Goal: Book appointment/travel/reservation

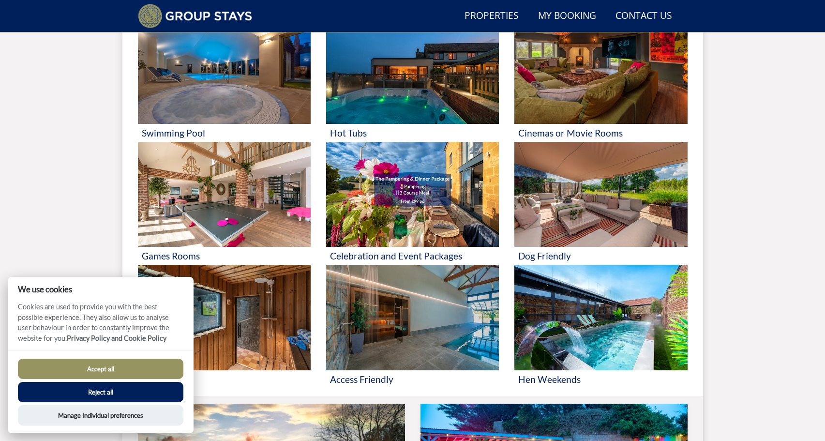
scroll to position [461, 0]
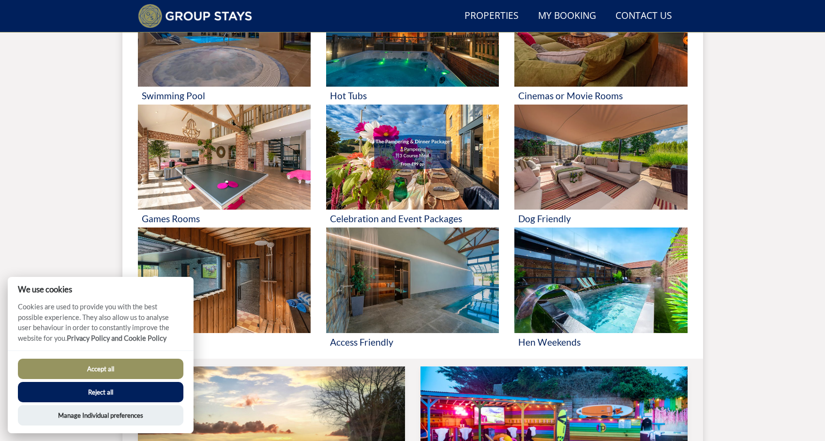
drag, startPoint x: 138, startPoint y: 372, endPoint x: 150, endPoint y: 372, distance: 11.6
click at [140, 372] on button "Accept all" at bounding box center [100, 369] width 165 height 20
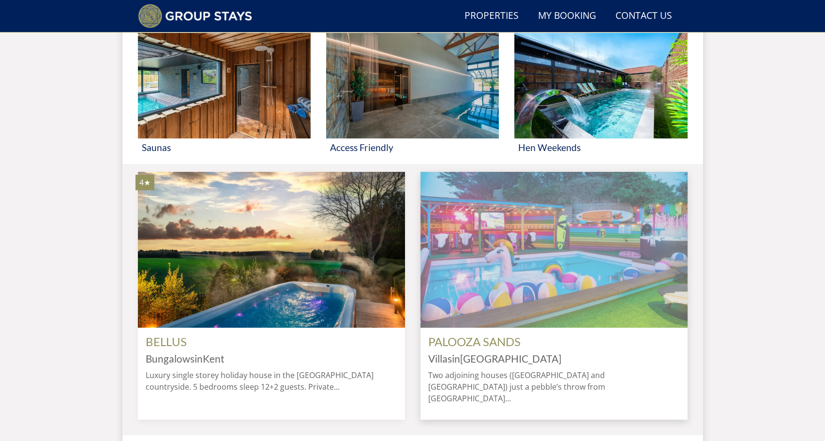
scroll to position [659, 0]
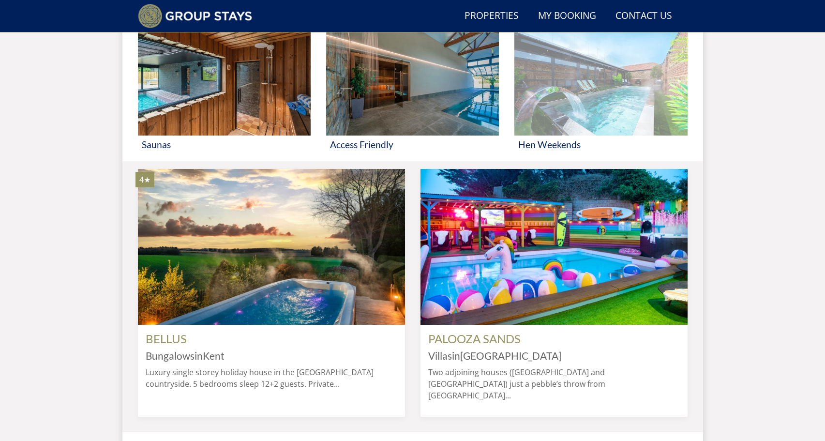
click at [579, 97] on img at bounding box center [600, 82] width 173 height 105
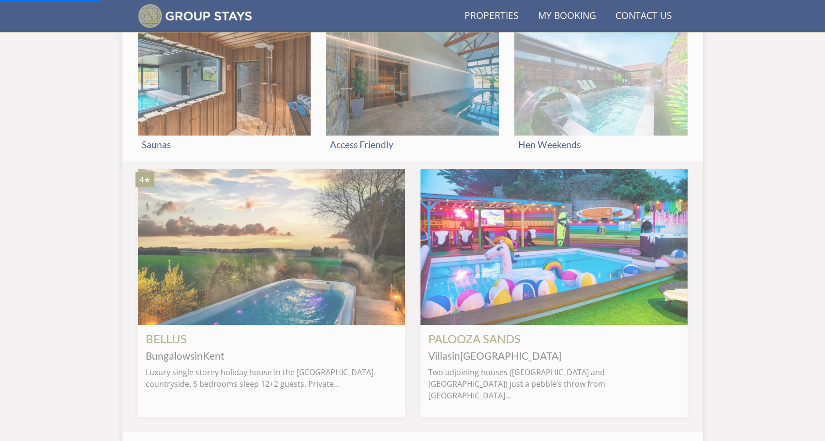
click at [548, 145] on h3 "Hen Weekends" at bounding box center [600, 144] width 165 height 10
click at [589, 119] on img at bounding box center [600, 82] width 173 height 105
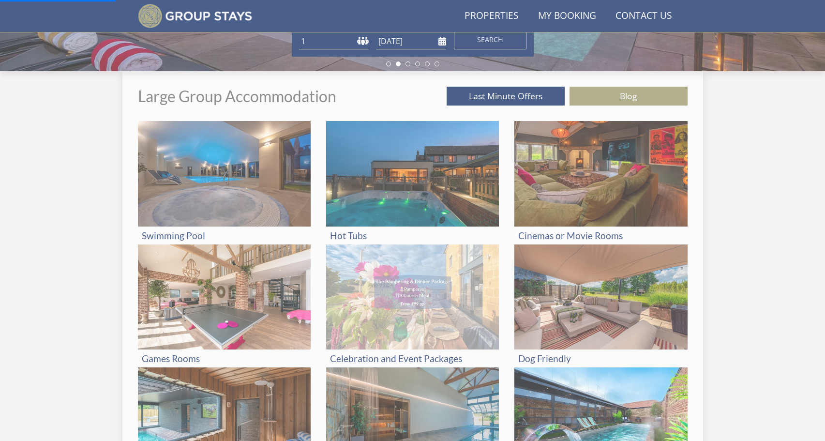
scroll to position [271, 0]
